Goal: Transaction & Acquisition: Purchase product/service

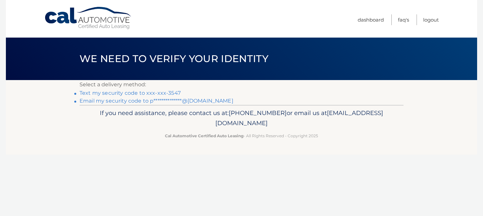
click at [109, 92] on link "Text my security code to xxx-xxx-3547" at bounding box center [130, 93] width 101 height 6
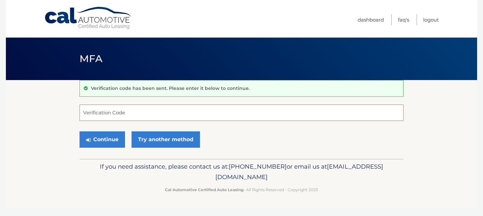
click at [106, 109] on input "Verification Code" at bounding box center [242, 113] width 324 height 16
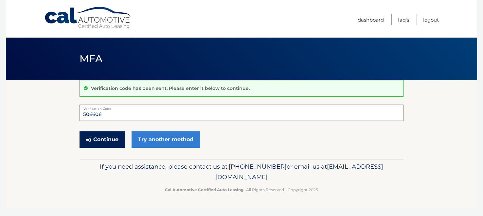
type input "506606"
click at [95, 140] on button "Continue" at bounding box center [103, 140] width 46 height 16
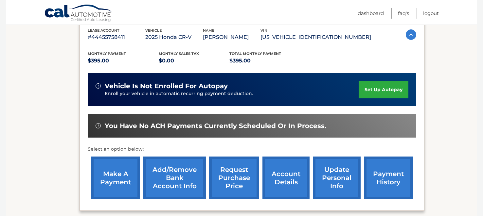
scroll to position [118, 0]
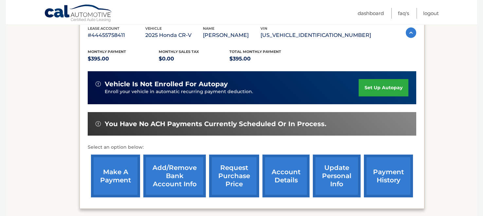
click at [109, 166] on link "make a payment" at bounding box center [115, 176] width 49 height 43
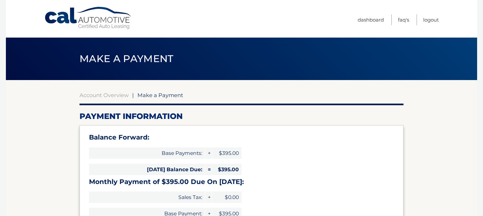
select select "ZDI2ZWRjYWYtNWQ0Yy00OTRmLTllZjQtMGIxNDU4MDdlZDFm"
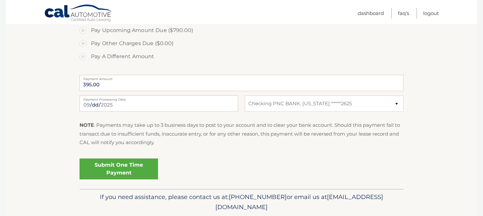
scroll to position [257, 0]
click at [109, 166] on link "Submit One Time Payment" at bounding box center [119, 168] width 79 height 21
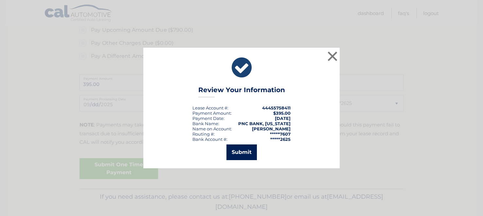
click at [245, 148] on button "Submit" at bounding box center [242, 153] width 30 height 16
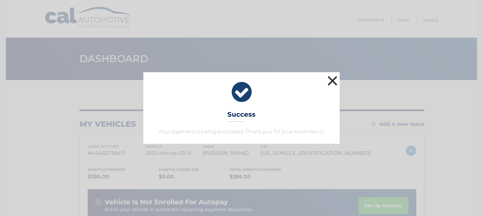
click at [332, 81] on button "×" at bounding box center [332, 80] width 13 height 13
